Goal: Information Seeking & Learning: Learn about a topic

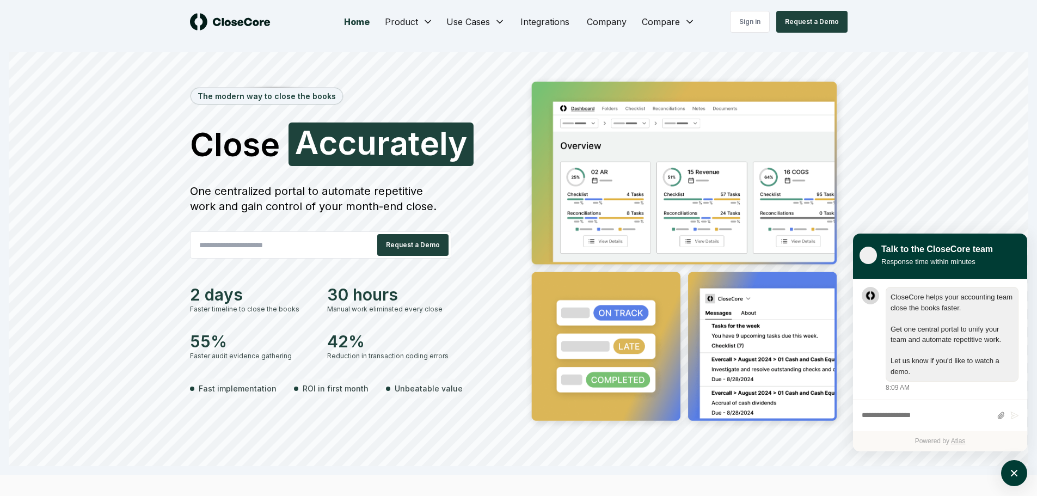
scroll to position [1, 0]
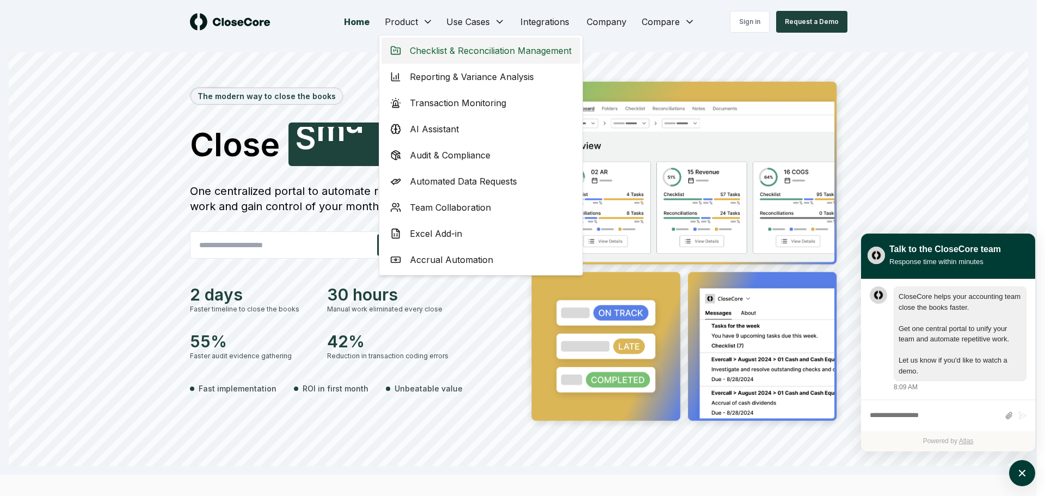
click at [467, 45] on span "Checklist & Reconciliation Management" at bounding box center [491, 50] width 162 height 13
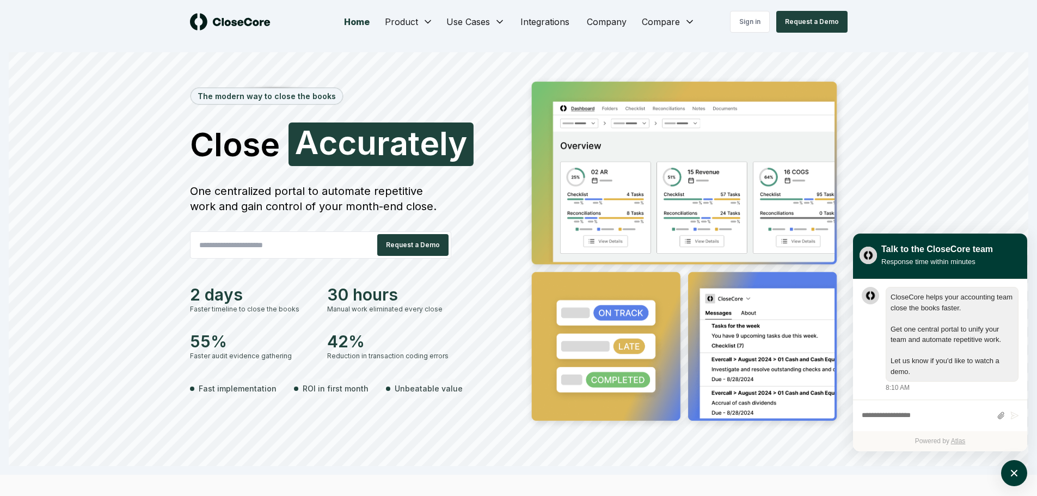
scroll to position [1, 0]
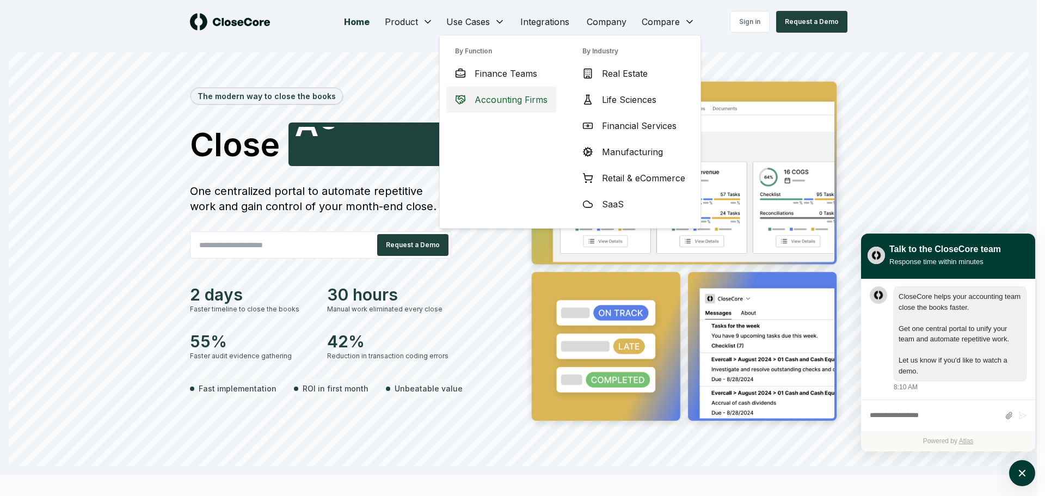
click at [514, 95] on span "Accounting Firms" at bounding box center [510, 99] width 73 height 13
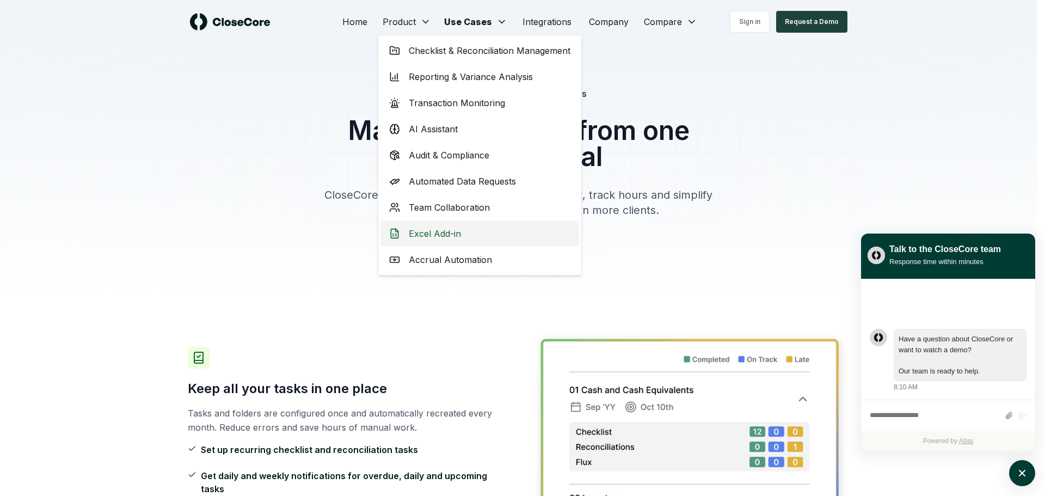
click at [453, 243] on div "Excel Add-in" at bounding box center [479, 233] width 199 height 26
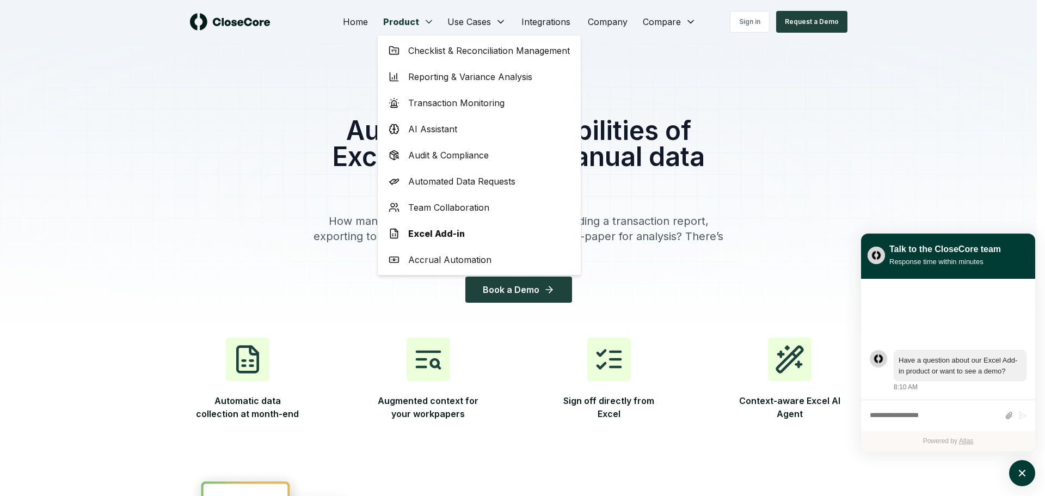
click at [442, 261] on span "Accrual Automation" at bounding box center [449, 259] width 83 height 13
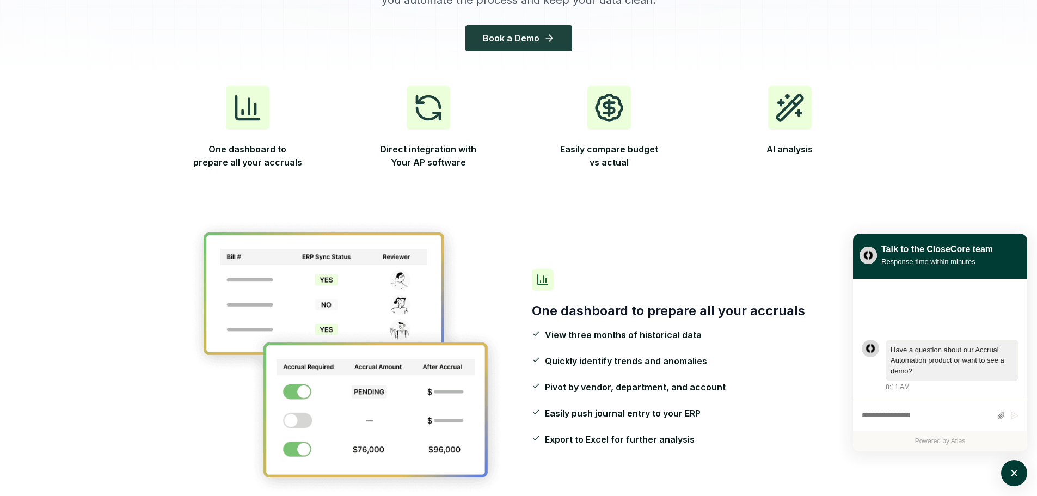
scroll to position [218, 0]
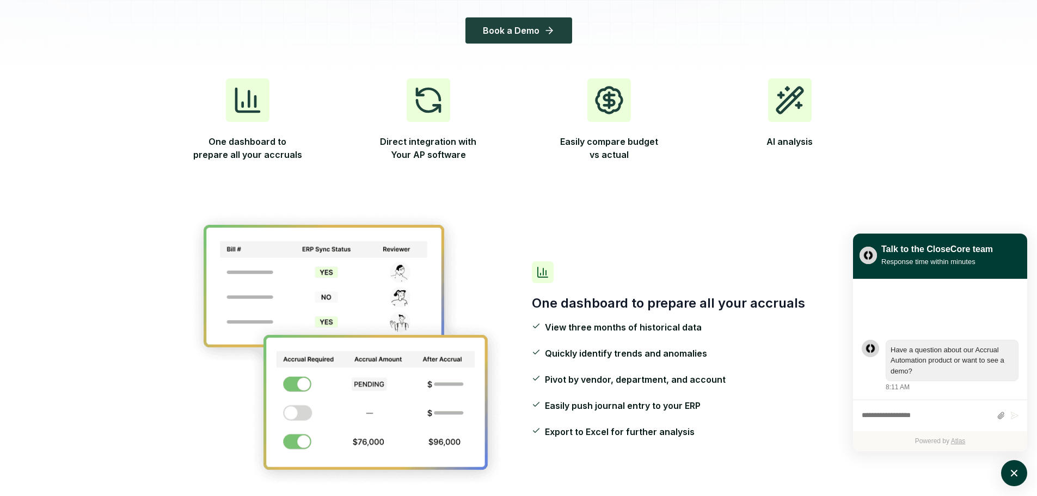
drag, startPoint x: 749, startPoint y: 228, endPoint x: 750, endPoint y: 235, distance: 6.6
drag, startPoint x: 750, startPoint y: 235, endPoint x: 688, endPoint y: 199, distance: 71.4
click at [688, 199] on div "One dashboard to prepare all your accruals View three months of historical data…" at bounding box center [519, 349] width 662 height 348
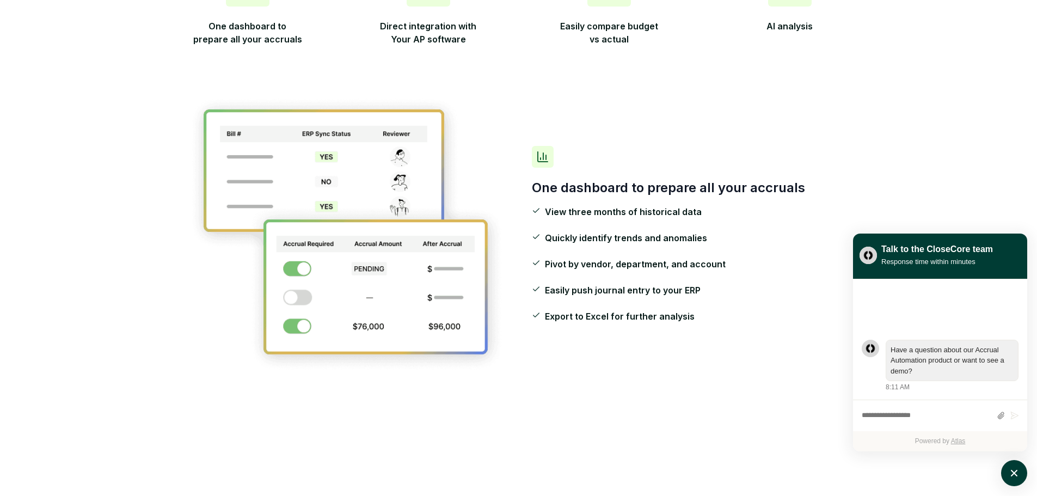
scroll to position [0, 0]
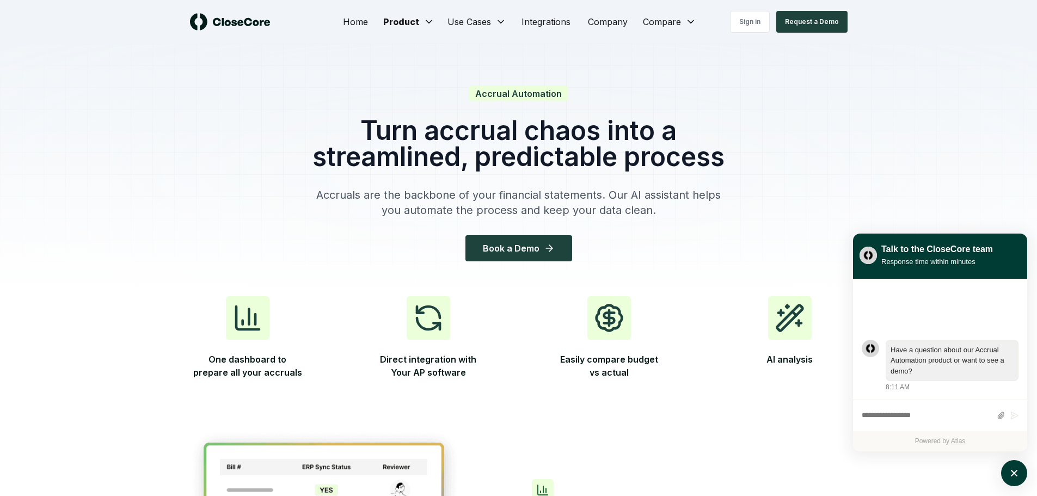
click at [689, 23] on div "Sign in Request a Demo" at bounding box center [765, 22] width 164 height 22
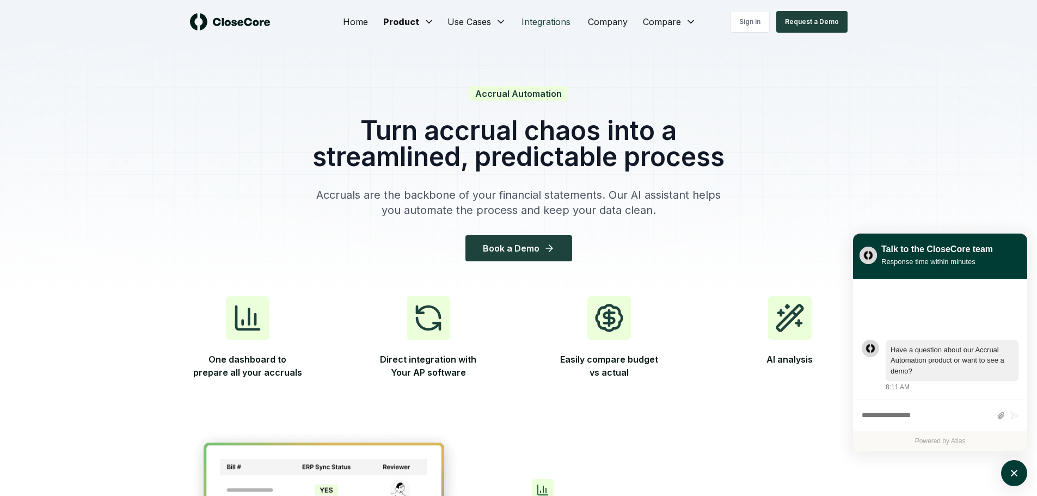
click at [554, 23] on link "Integrations" at bounding box center [546, 22] width 66 height 22
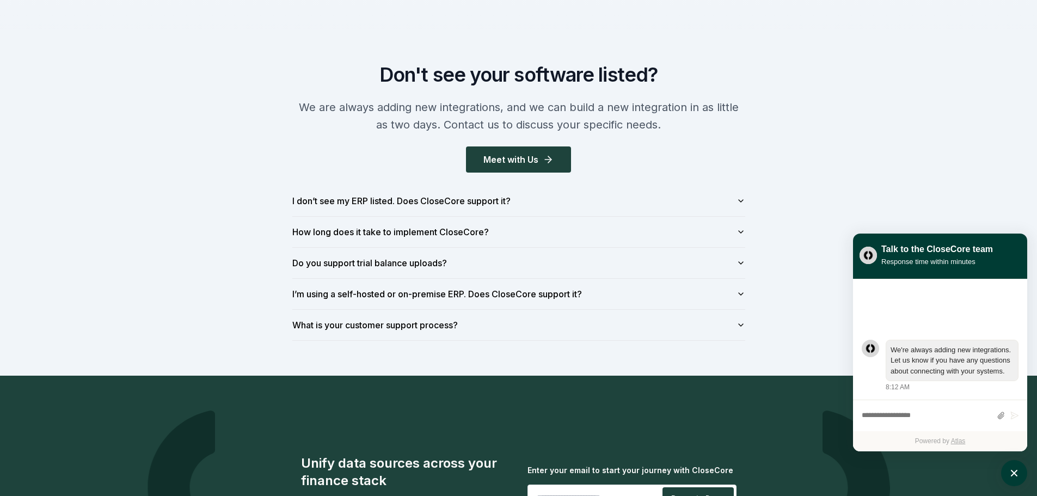
scroll to position [1306, 0]
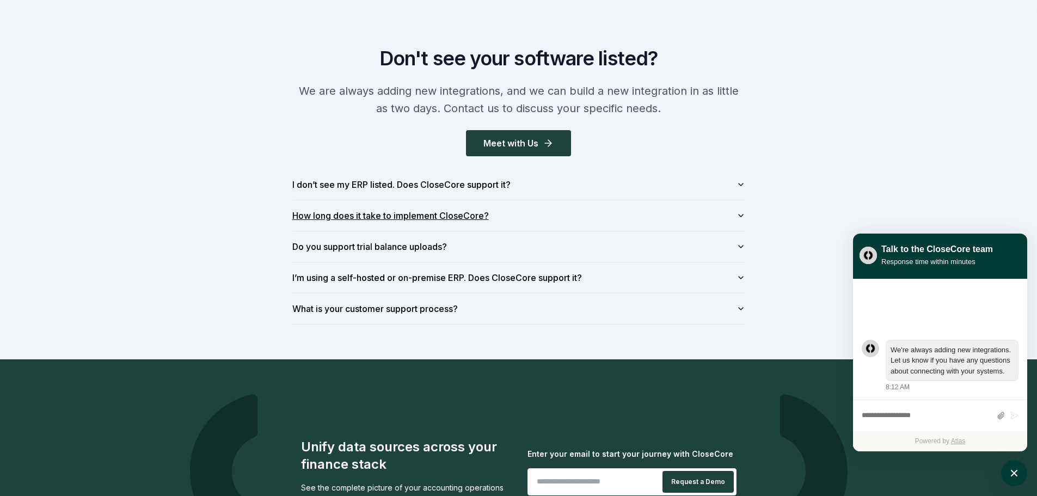
click at [737, 213] on icon "button" at bounding box center [740, 215] width 9 height 9
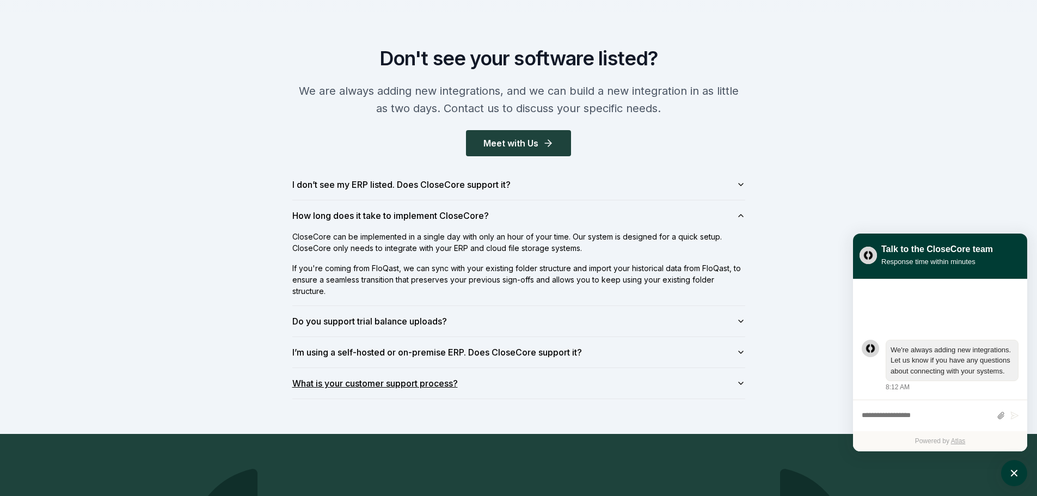
click at [743, 384] on icon "button" at bounding box center [740, 383] width 9 height 9
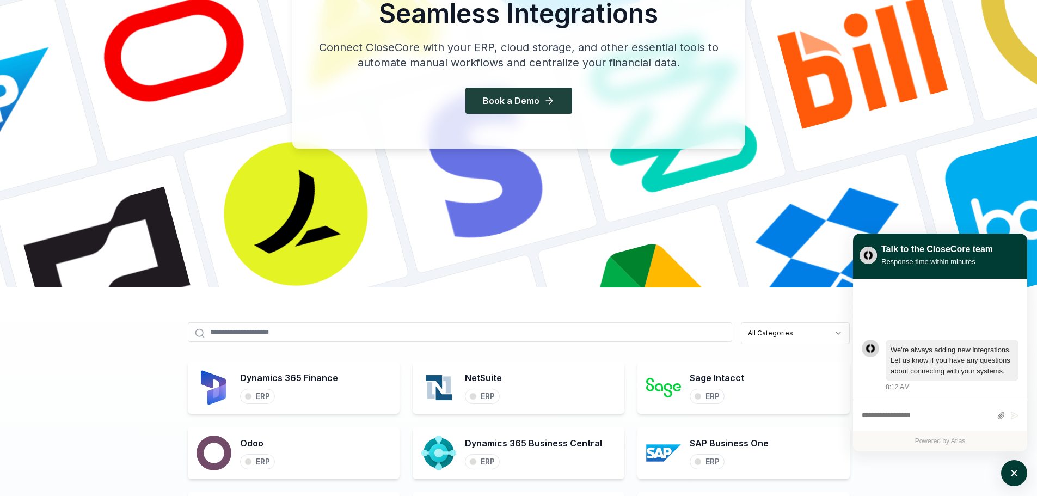
scroll to position [0, 0]
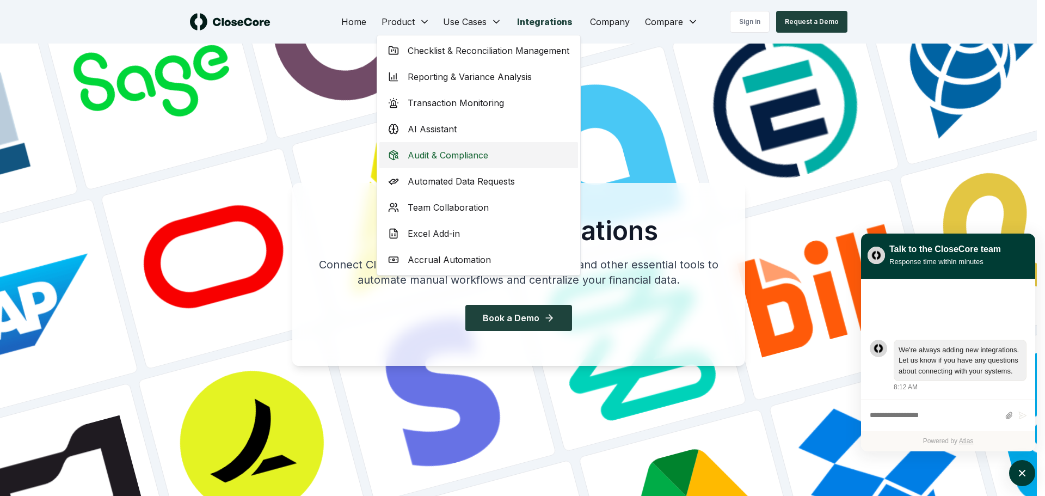
click at [481, 153] on span "Audit & Compliance" at bounding box center [448, 155] width 81 height 13
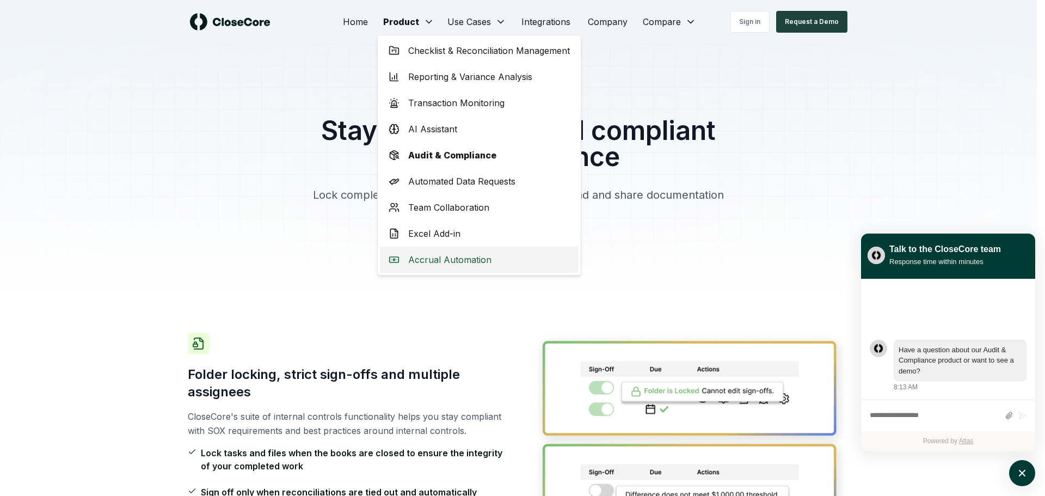
click at [458, 258] on span "Accrual Automation" at bounding box center [449, 259] width 83 height 13
